Goal: Navigation & Orientation: Find specific page/section

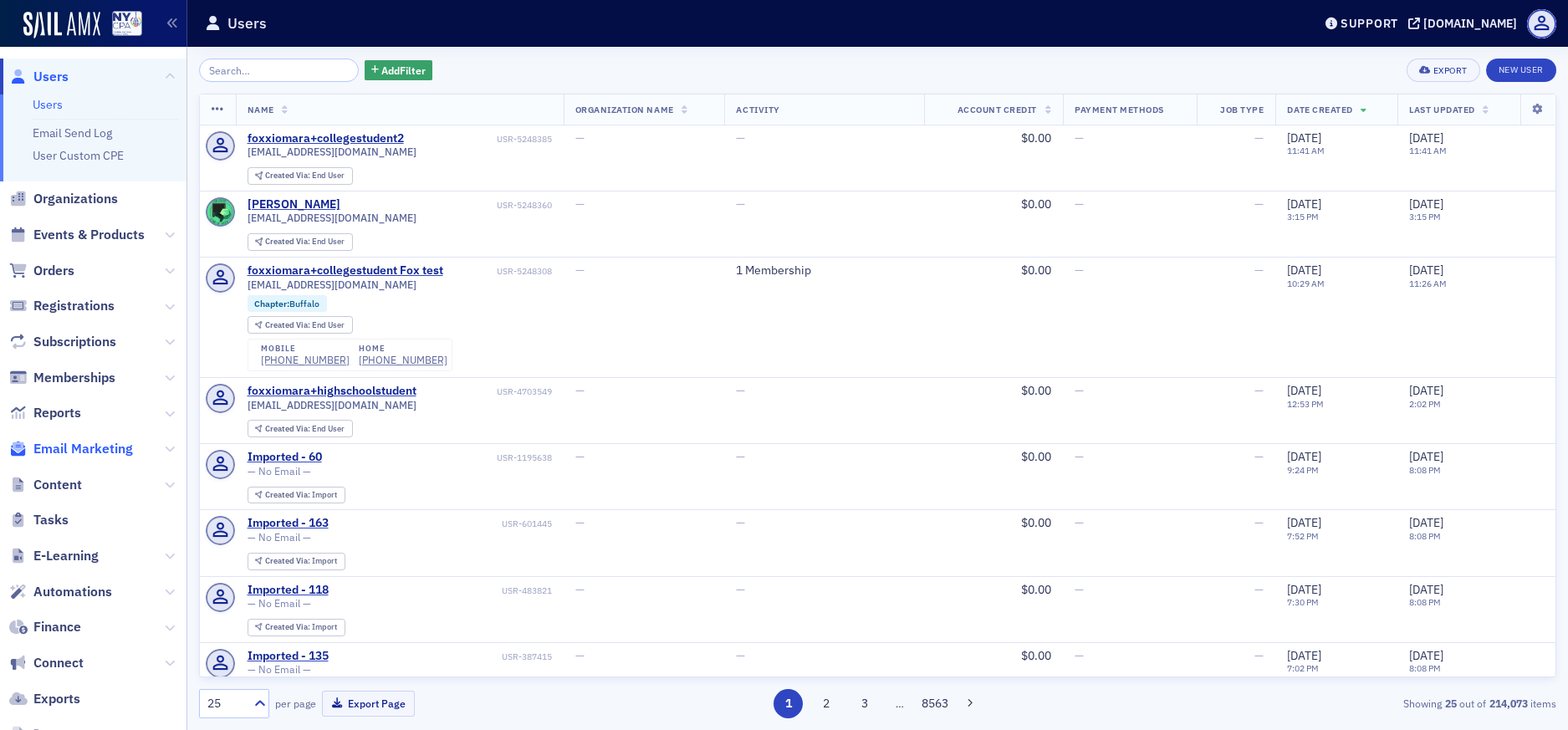
click at [84, 453] on span "Email Marketing" at bounding box center [83, 449] width 100 height 19
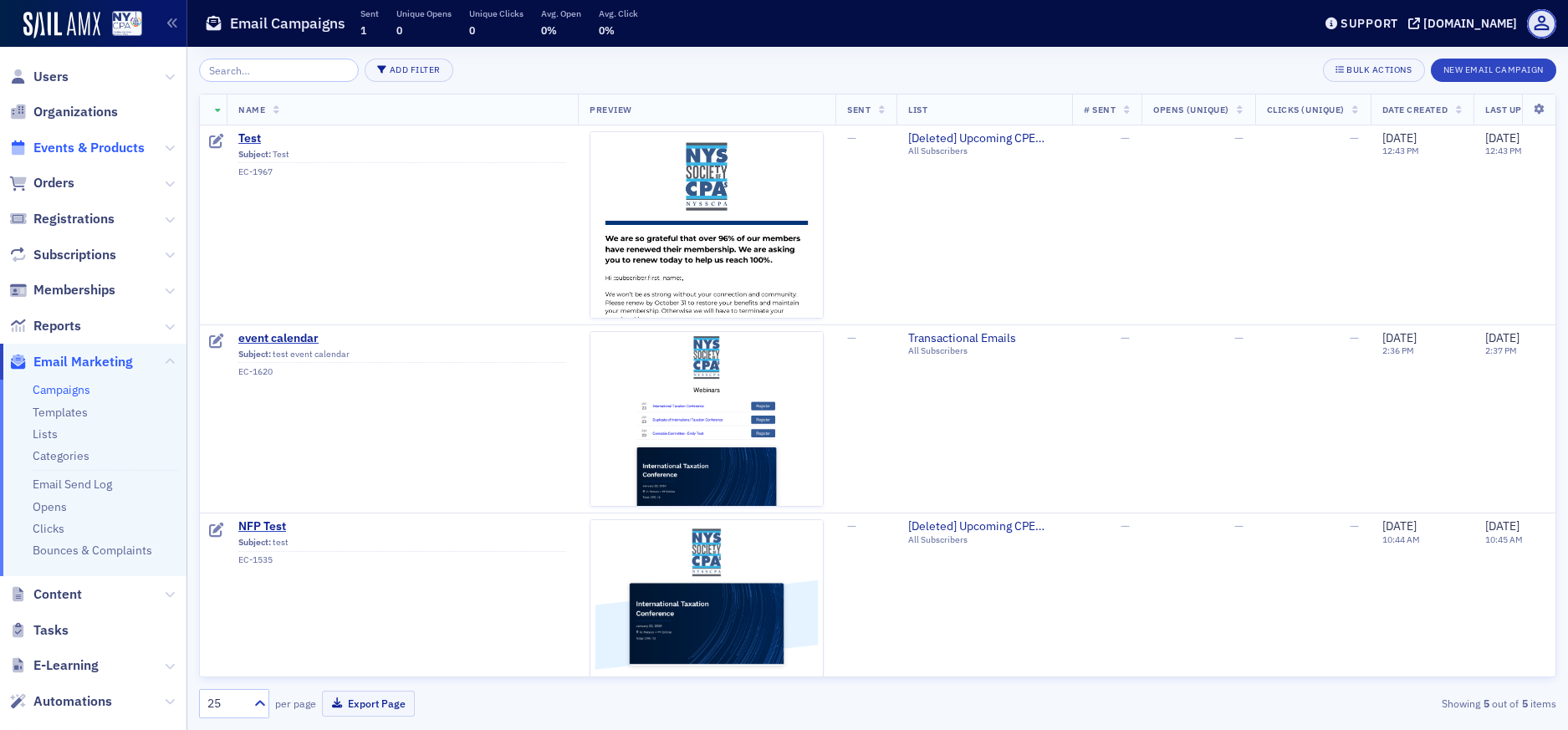
click at [67, 149] on span "Events & Products" at bounding box center [89, 149] width 111 height 19
